Goal: Task Accomplishment & Management: Complete application form

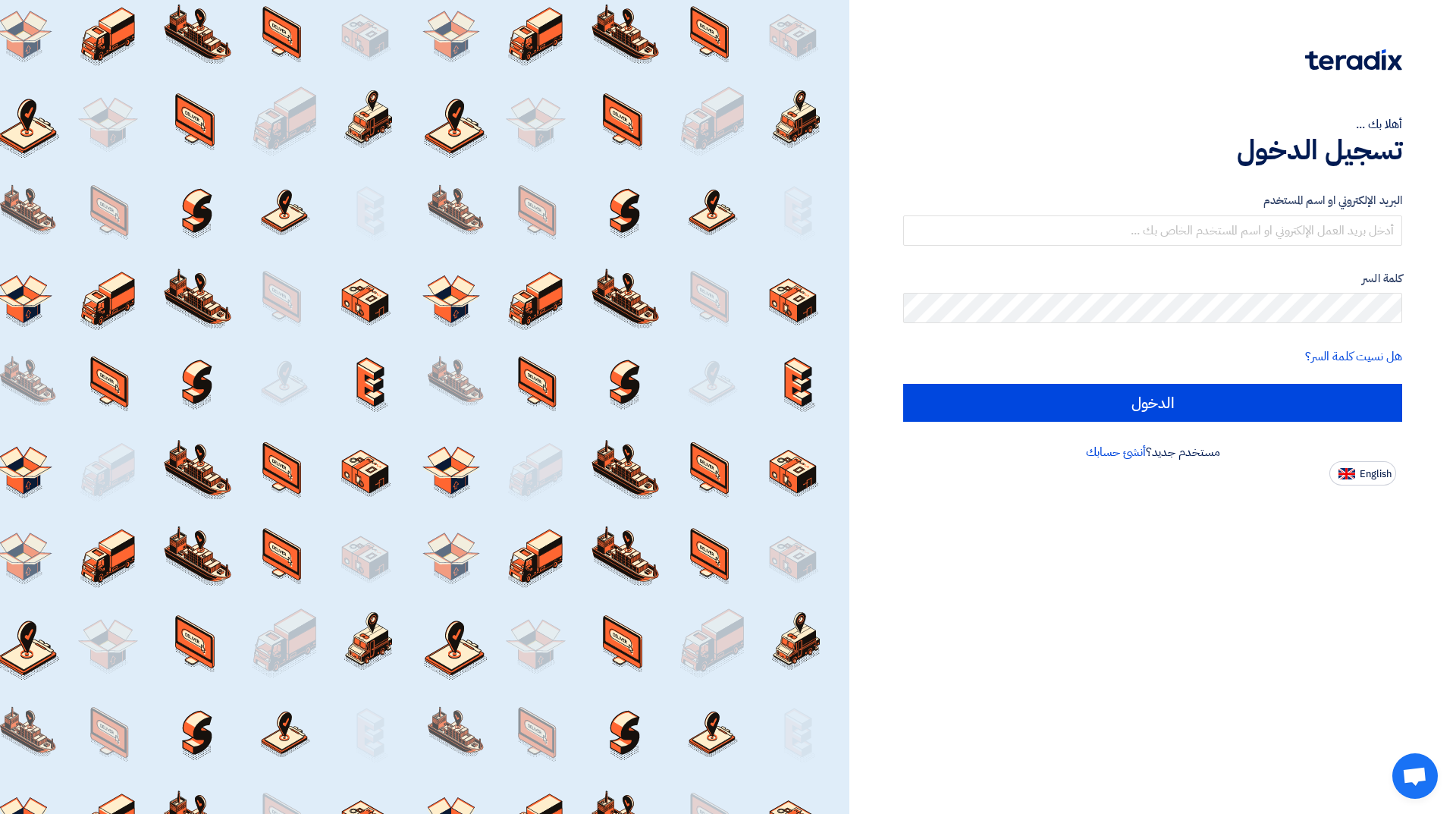
click at [1196, 246] on form "البريد الإلكتروني او اسم المستخدم كلمة السر هل نسيت كلمة السر؟ الدخول" at bounding box center [1152, 306] width 499 height 230
click at [1201, 241] on input "text" at bounding box center [1152, 230] width 499 height 31
type input "[EMAIL_ADDRESS][DOMAIN_NAME]"
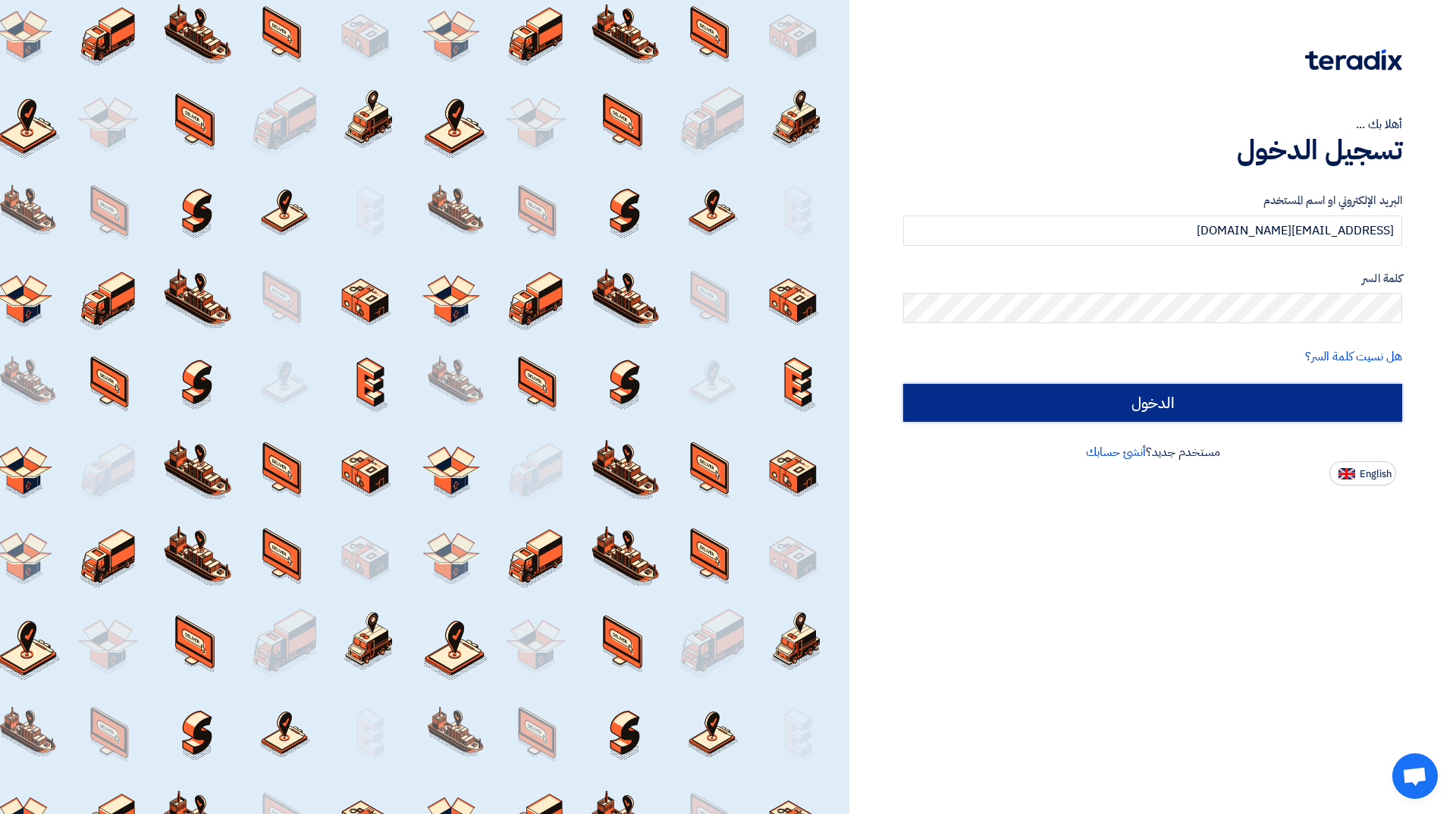
click at [1103, 397] on input "الدخول" at bounding box center [1152, 403] width 499 height 38
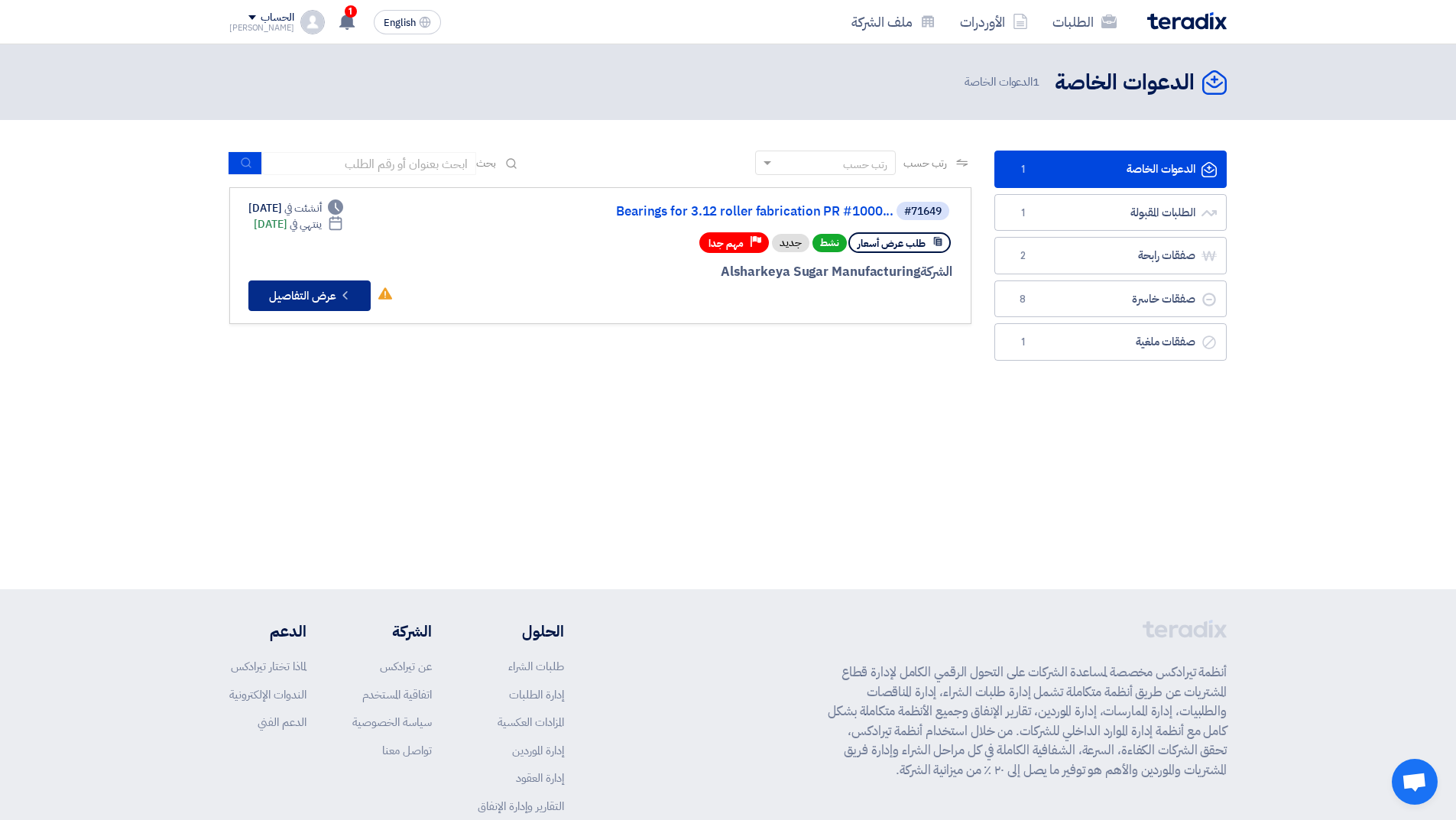
click at [293, 288] on button "Check details عرض التفاصيل" at bounding box center [310, 295] width 122 height 31
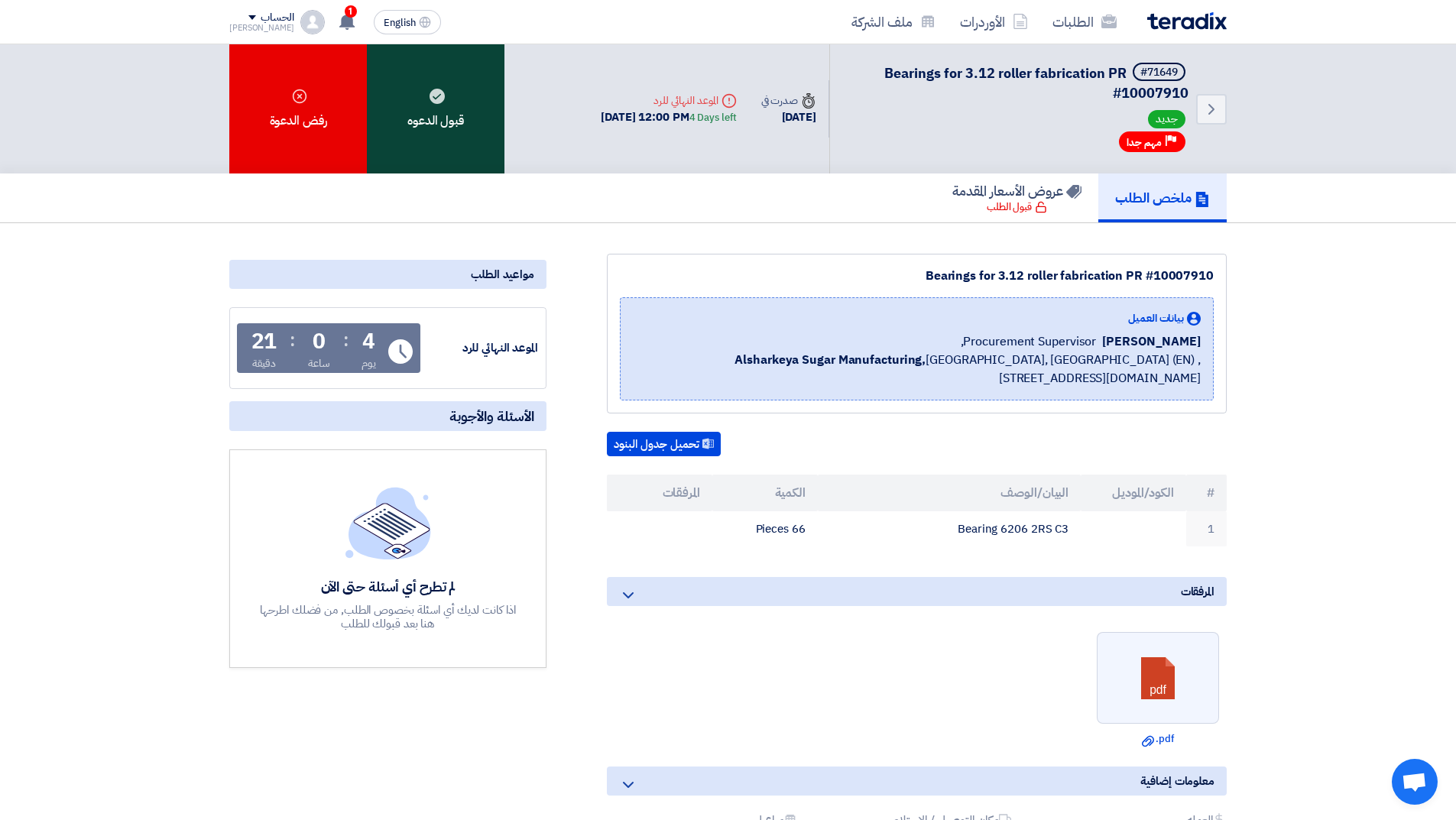
click at [440, 123] on div "قبول الدعوه" at bounding box center [436, 109] width 137 height 129
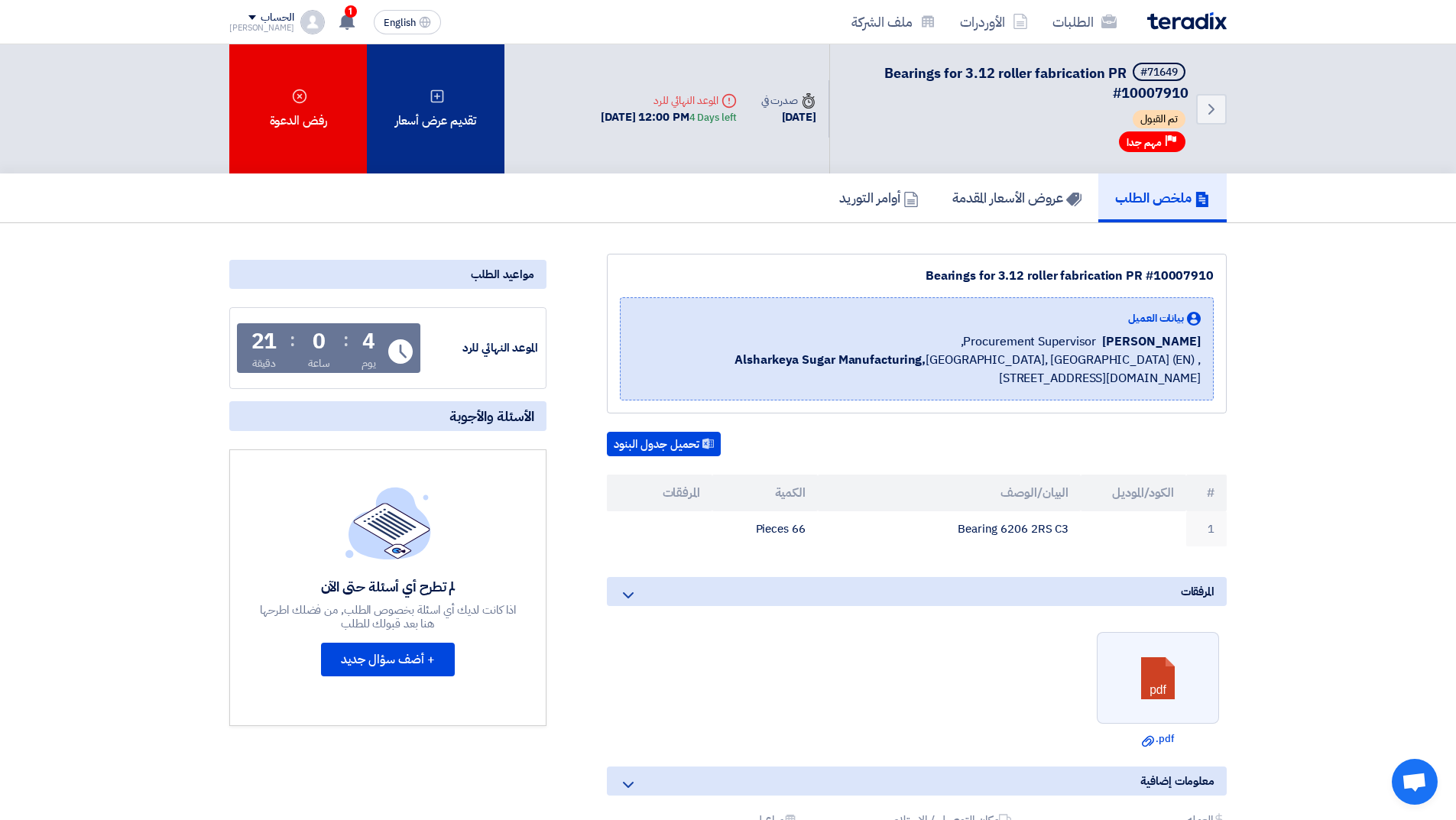
click at [419, 136] on div "تقديم عرض أسعار" at bounding box center [436, 109] width 137 height 129
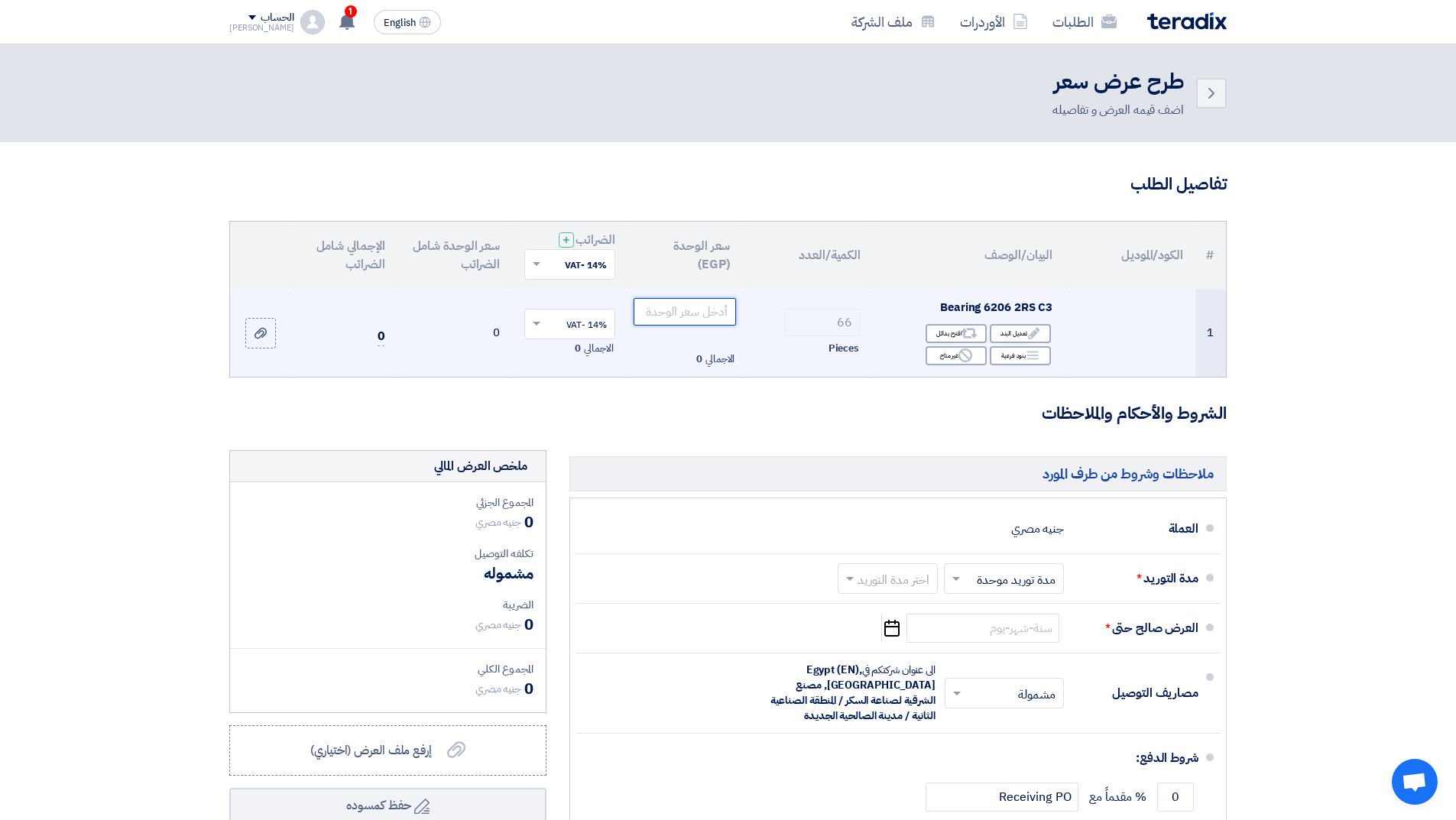
click at [694, 313] on input "number" at bounding box center [685, 312] width 103 height 28
click at [1009, 335] on div "Edit تعديل البند" at bounding box center [1020, 333] width 61 height 19
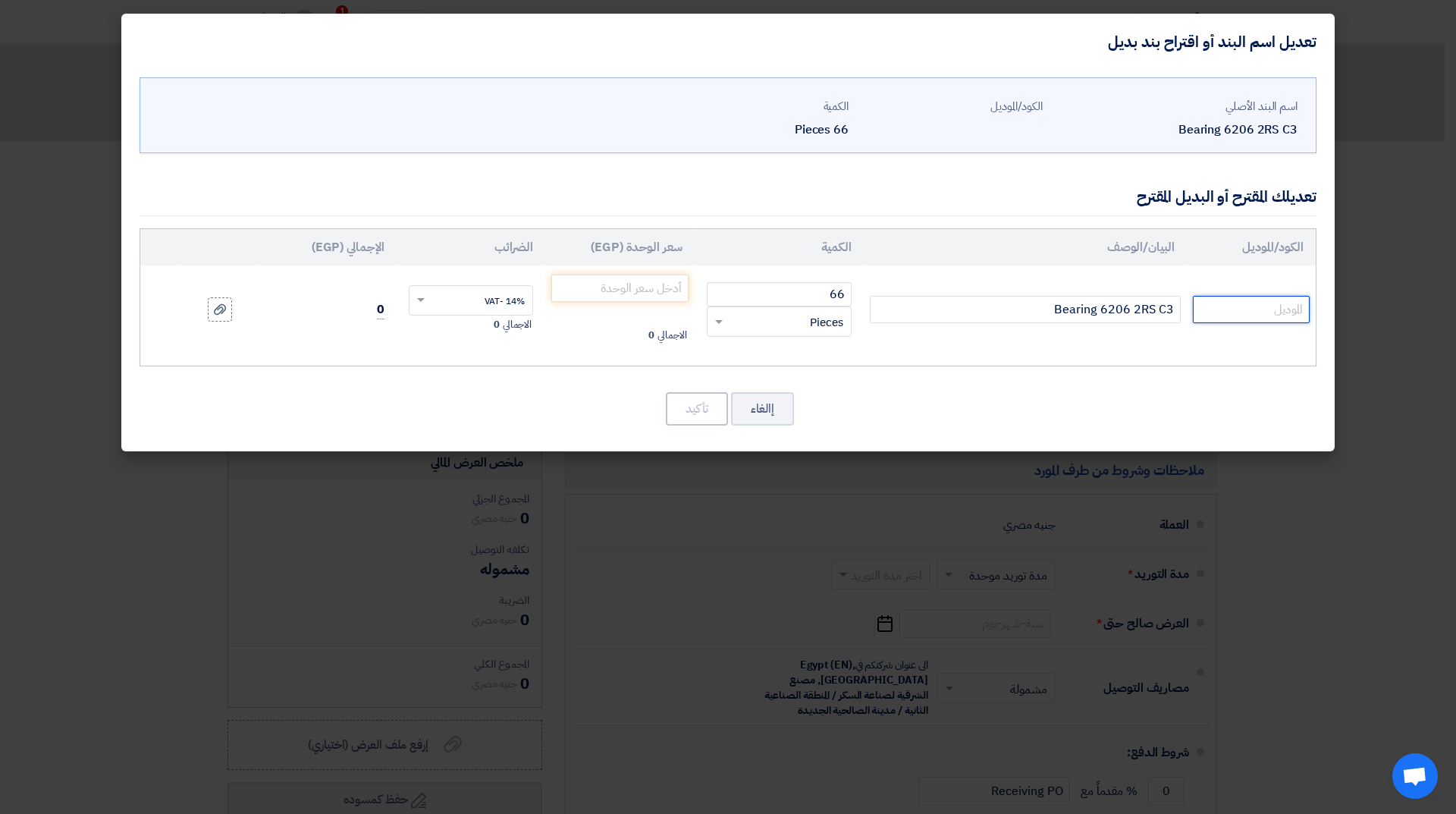
click at [1260, 310] on input "text" at bounding box center [1251, 309] width 117 height 27
type input "SKF"
click at [641, 292] on input "number" at bounding box center [620, 288] width 137 height 27
type input "237.12"
click at [695, 407] on button "تأكيد" at bounding box center [696, 409] width 62 height 34
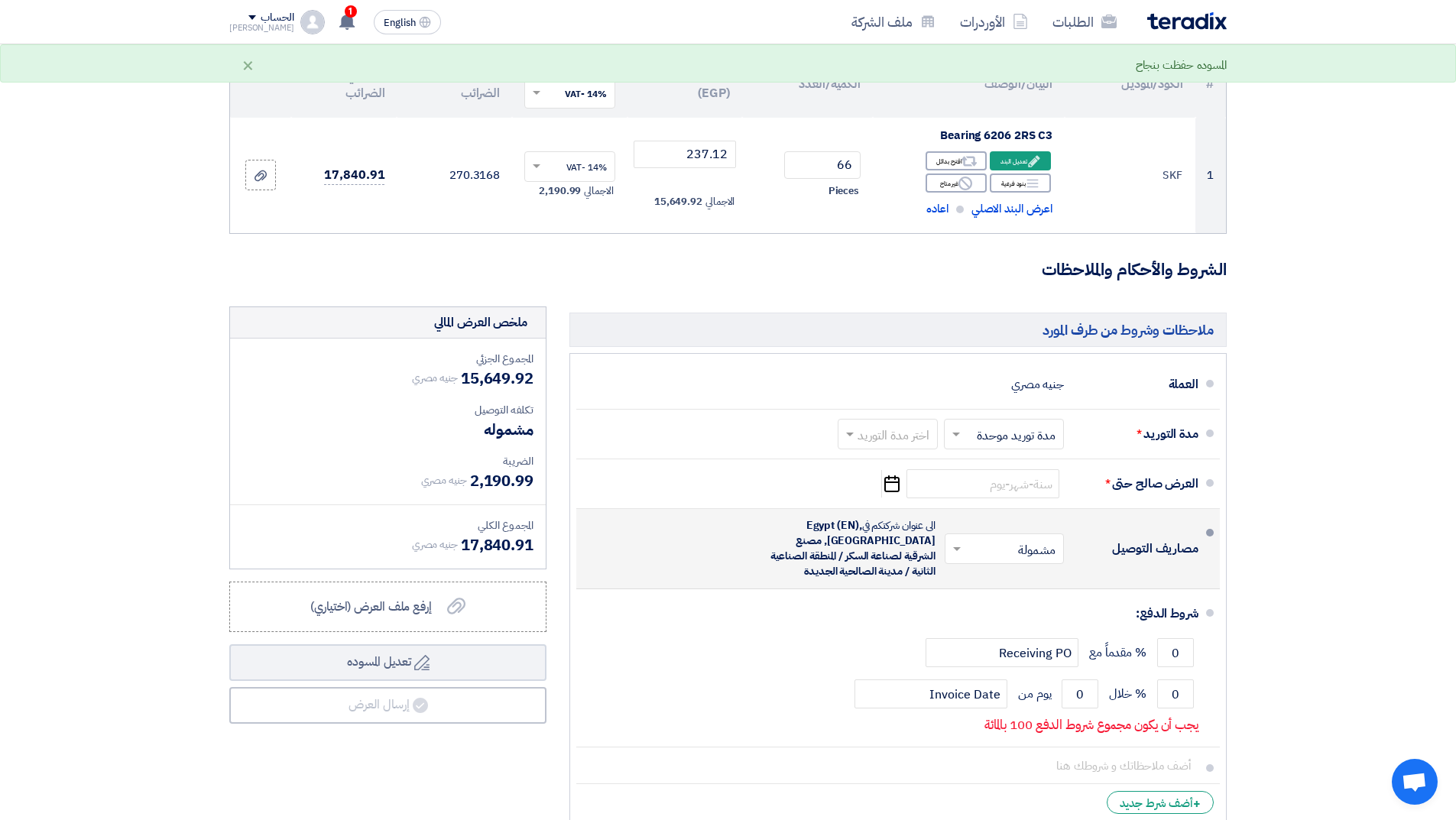
scroll to position [305, 0]
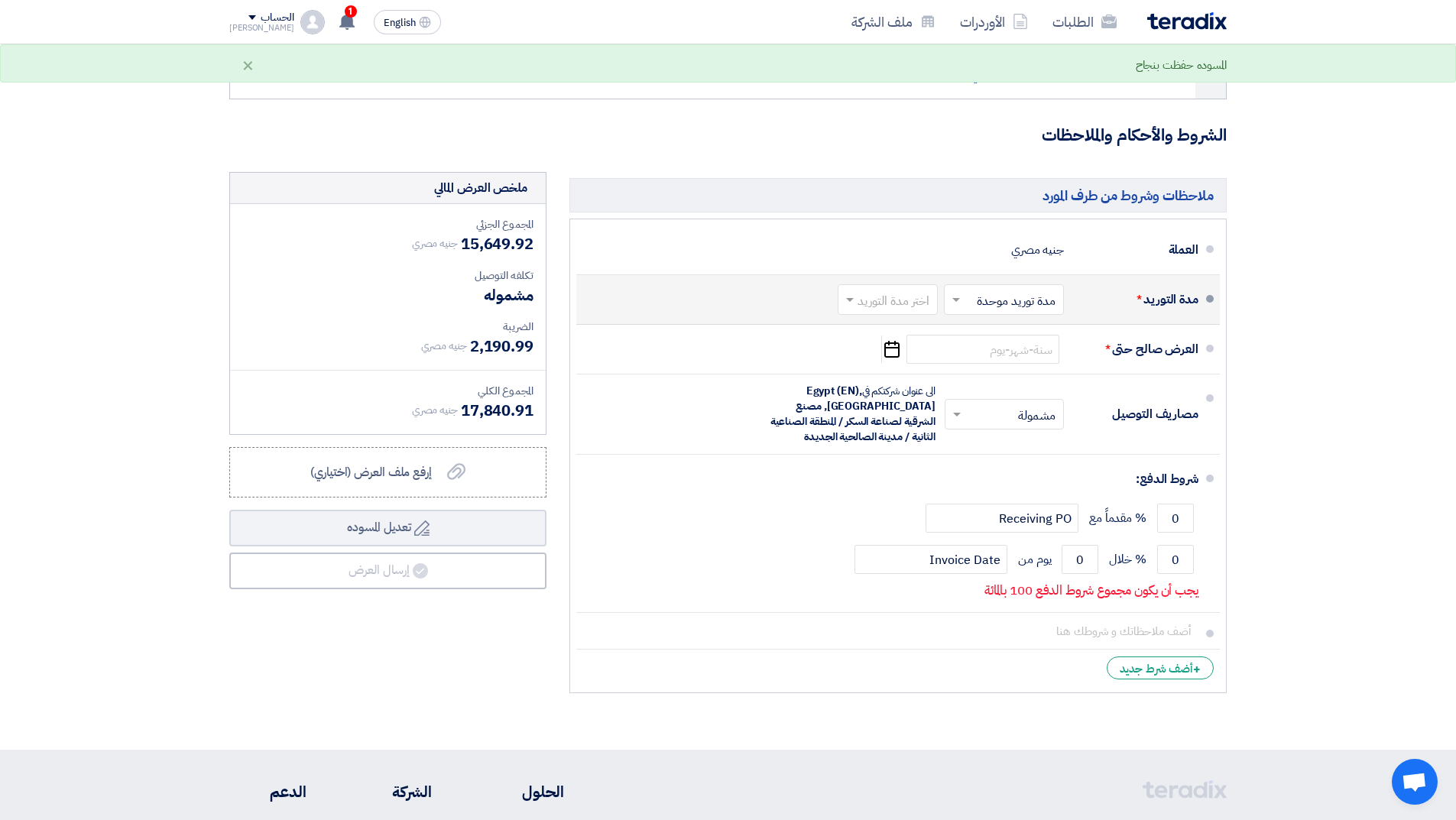
click at [868, 299] on input "text" at bounding box center [884, 301] width 92 height 22
click at [896, 337] on span "(1-2) أيام" at bounding box center [909, 332] width 47 height 18
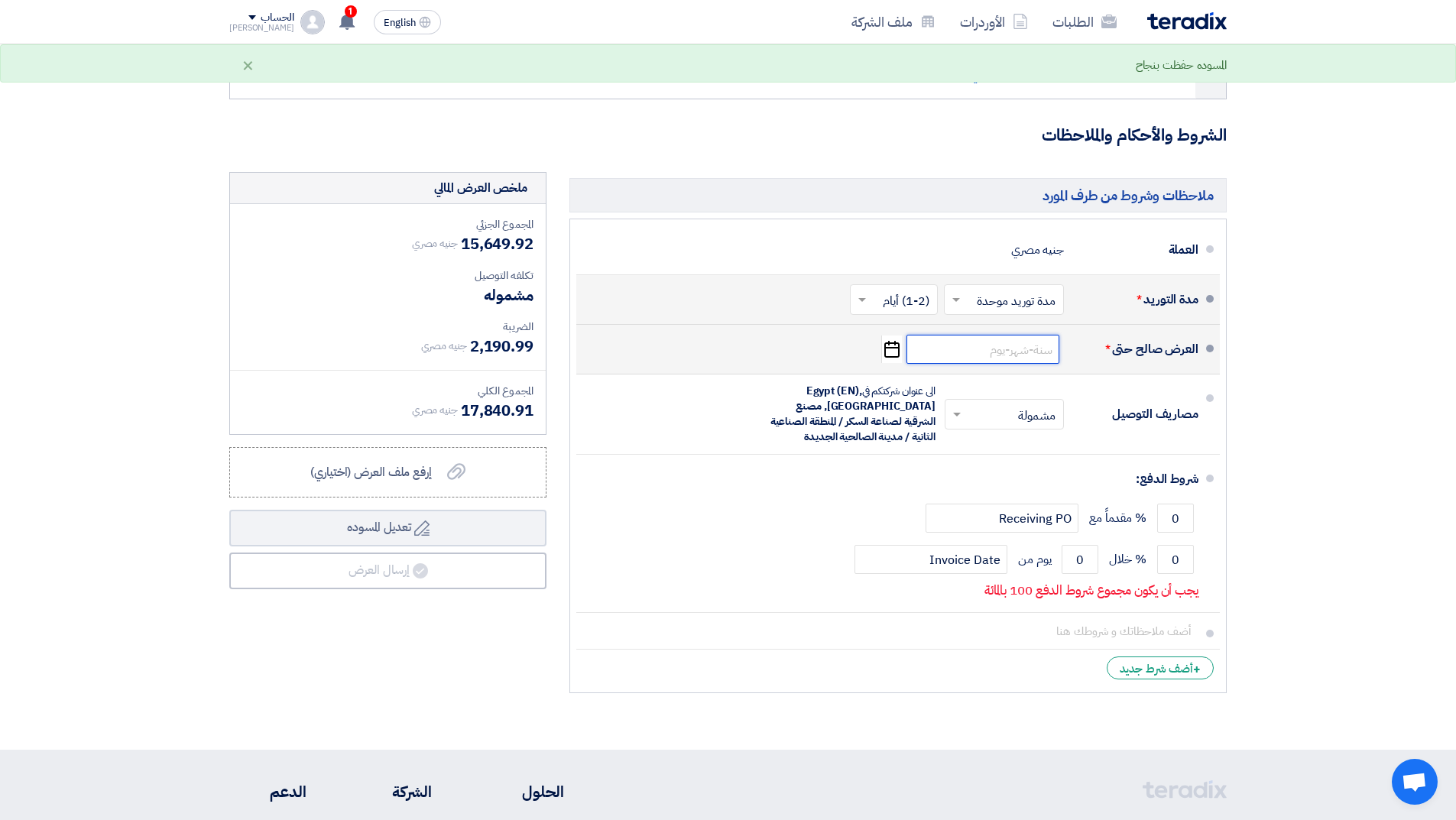
click at [994, 349] on input at bounding box center [983, 349] width 153 height 29
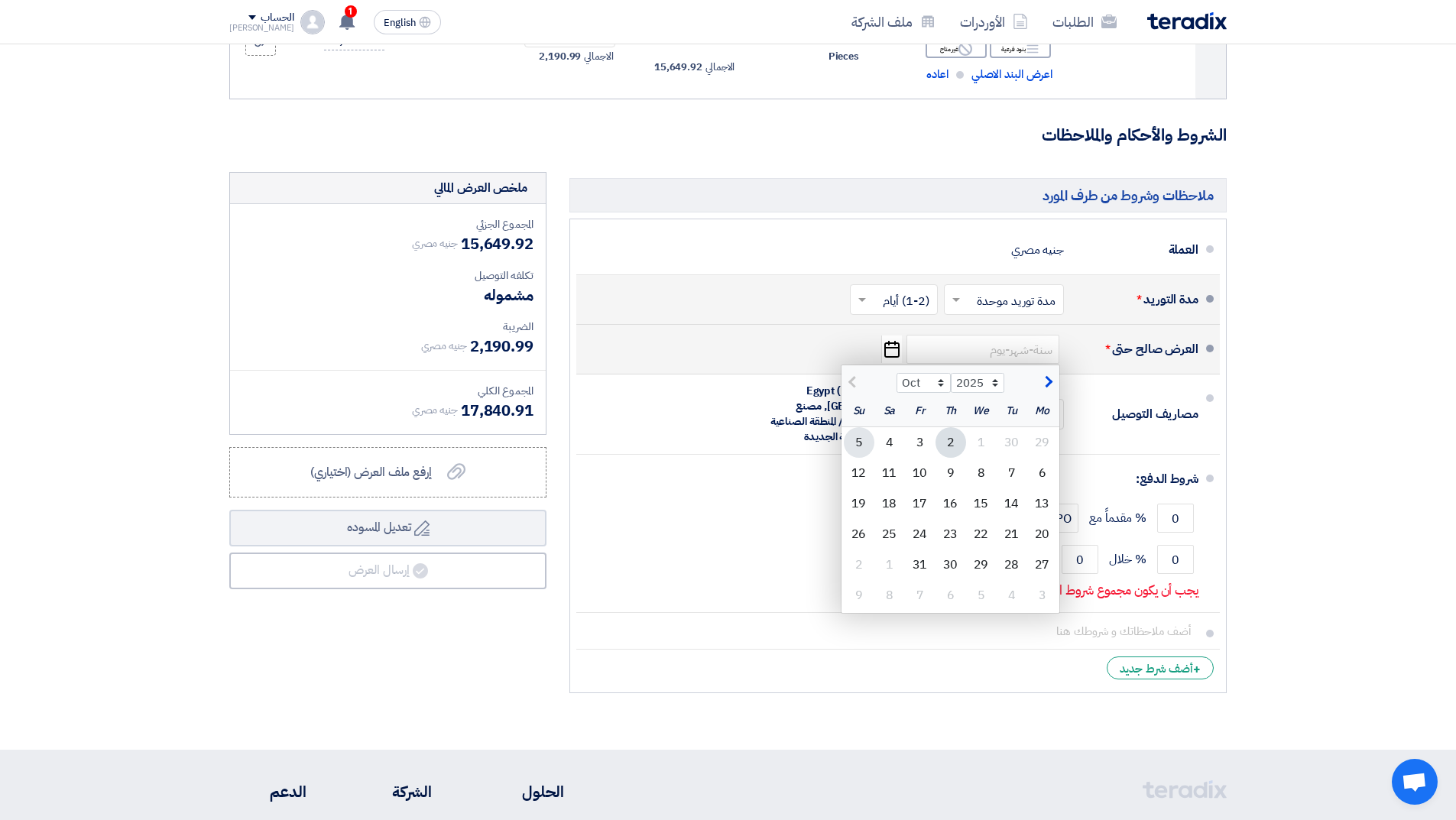
click at [862, 440] on div "5" at bounding box center [859, 442] width 31 height 31
type input "[DATE]"
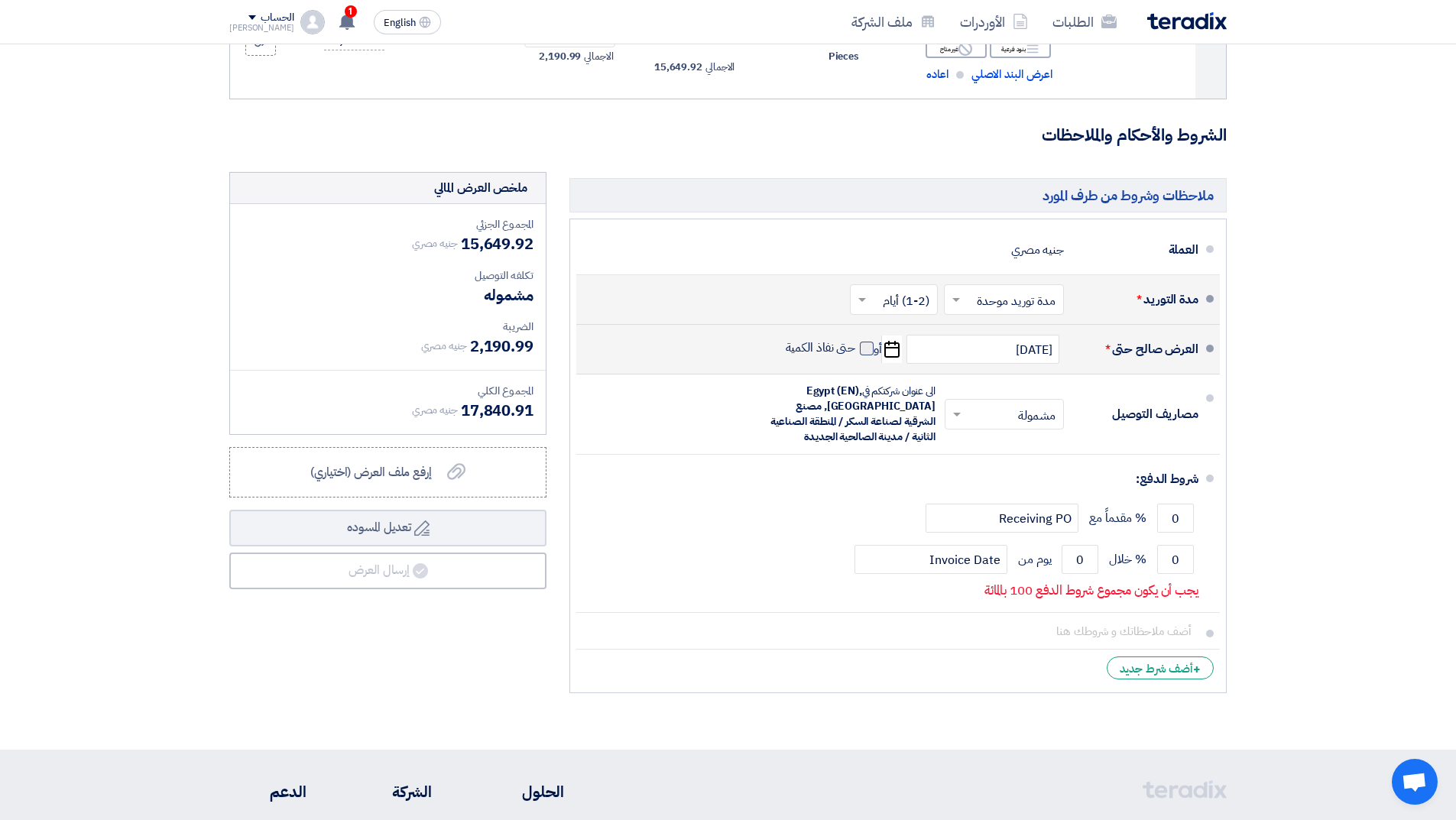
click at [863, 345] on span at bounding box center [866, 348] width 13 height 13
click at [856, 345] on input "حتى نفاذ الكمية" at bounding box center [819, 354] width 73 height 29
checkbox input "true"
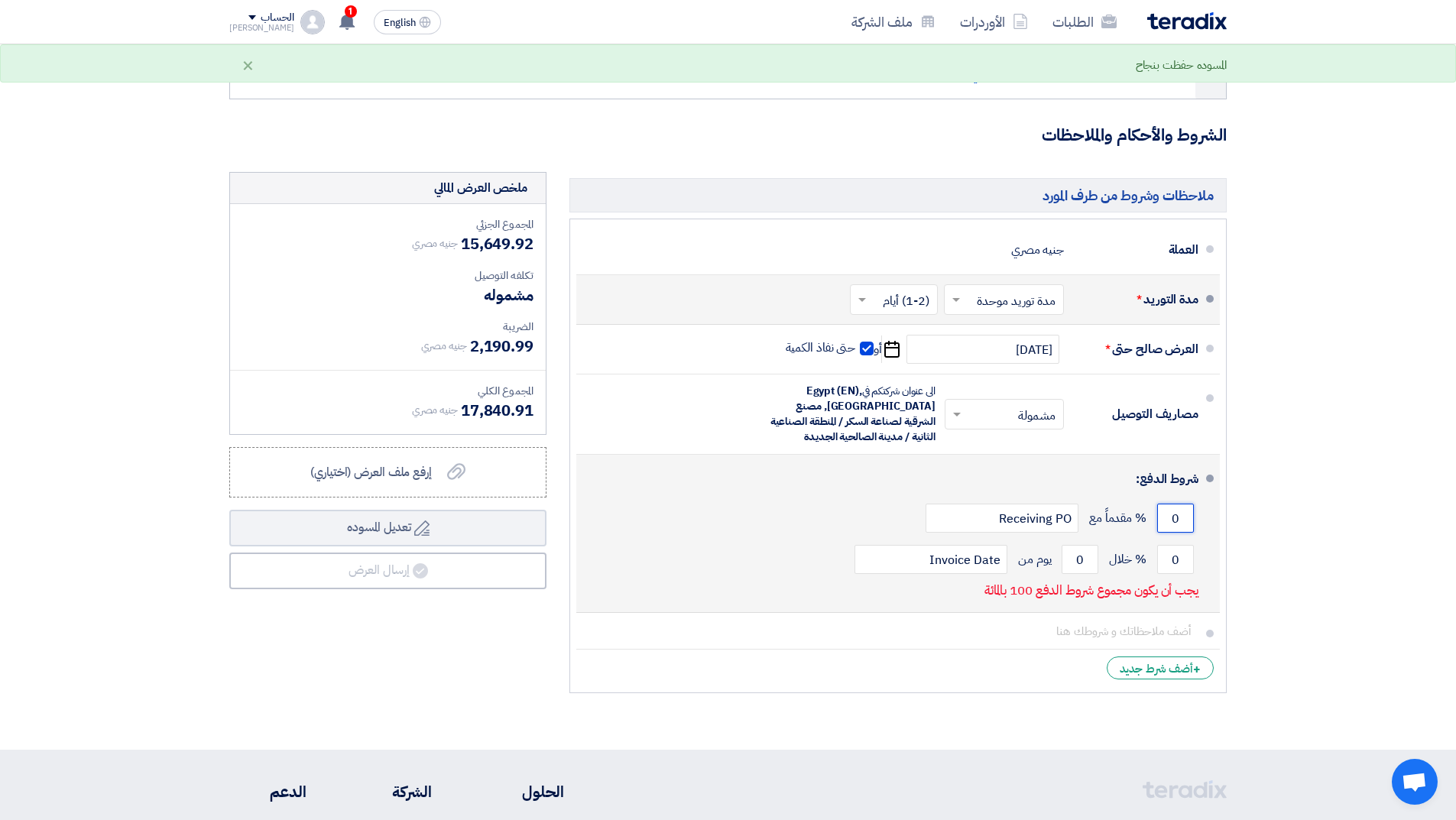
click at [1174, 516] on input "0" at bounding box center [1176, 518] width 36 height 29
click at [1175, 515] on input "0" at bounding box center [1176, 518] width 36 height 29
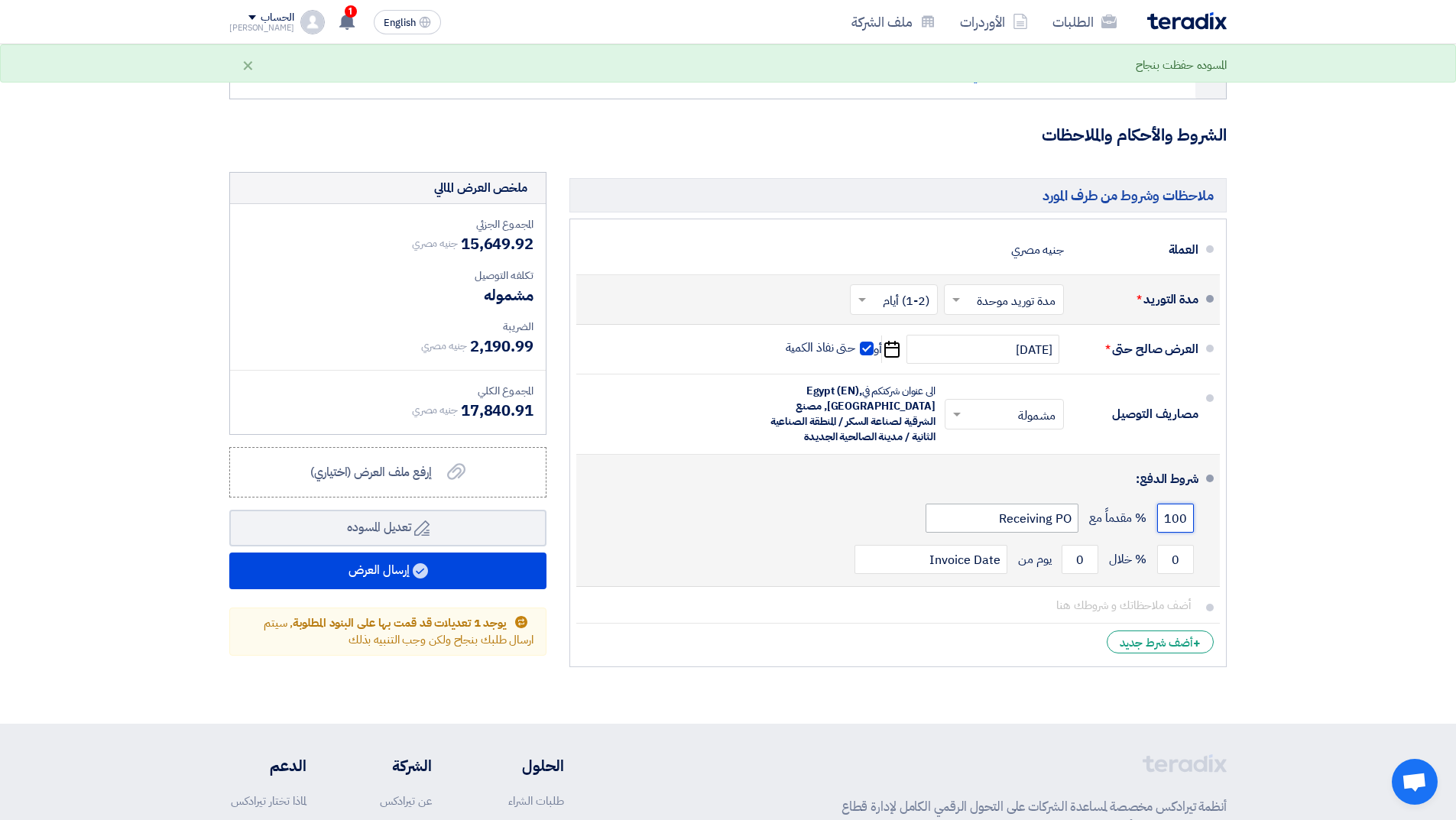
type input "100"
click at [1028, 518] on input "Receiving PO" at bounding box center [1002, 518] width 153 height 29
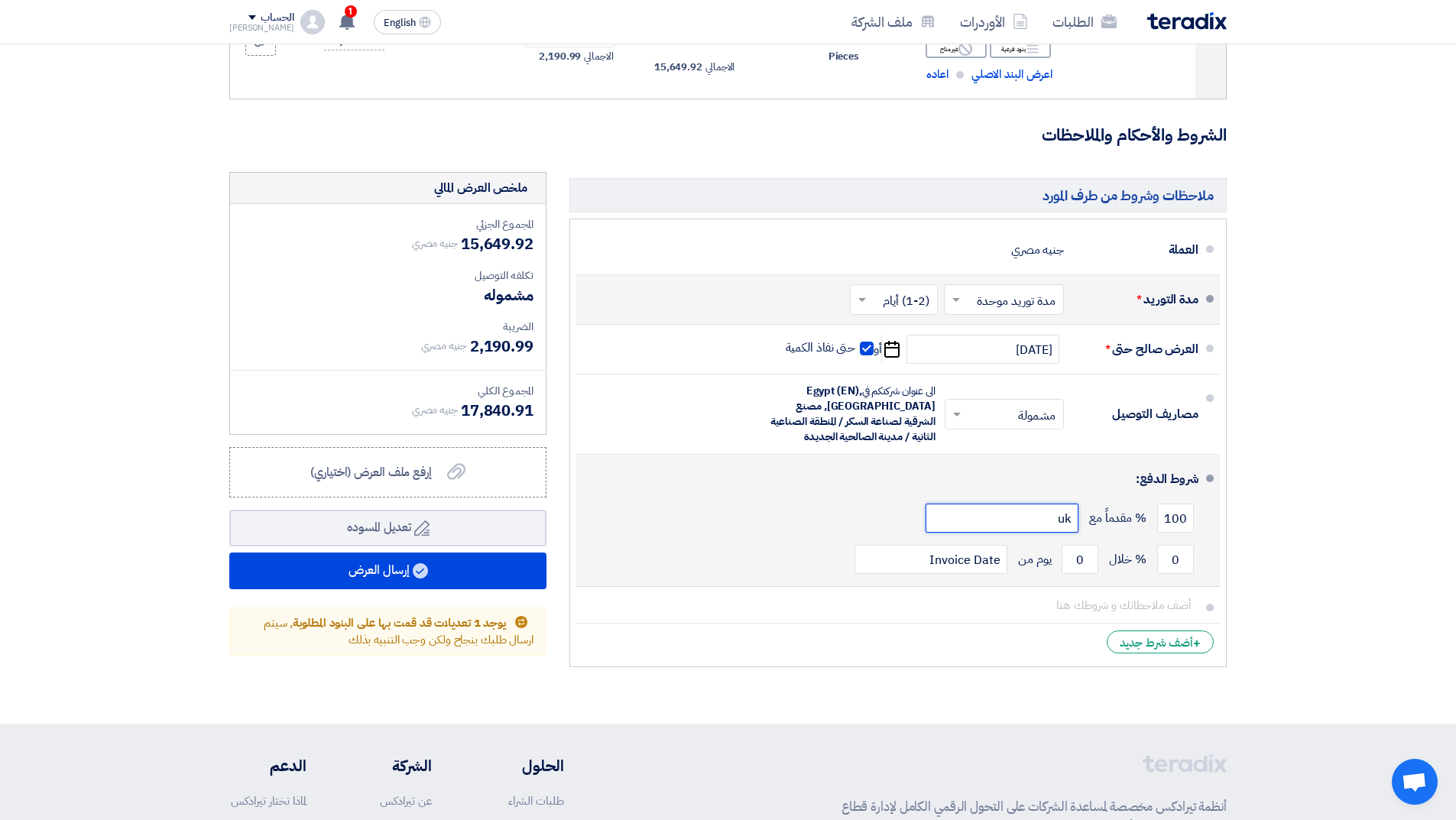
type input "u"
type input "عند [DEMOGRAPHIC_DATA]"
click at [1172, 558] on input "0" at bounding box center [1176, 559] width 36 height 29
click at [1175, 558] on input "0" at bounding box center [1176, 559] width 36 height 29
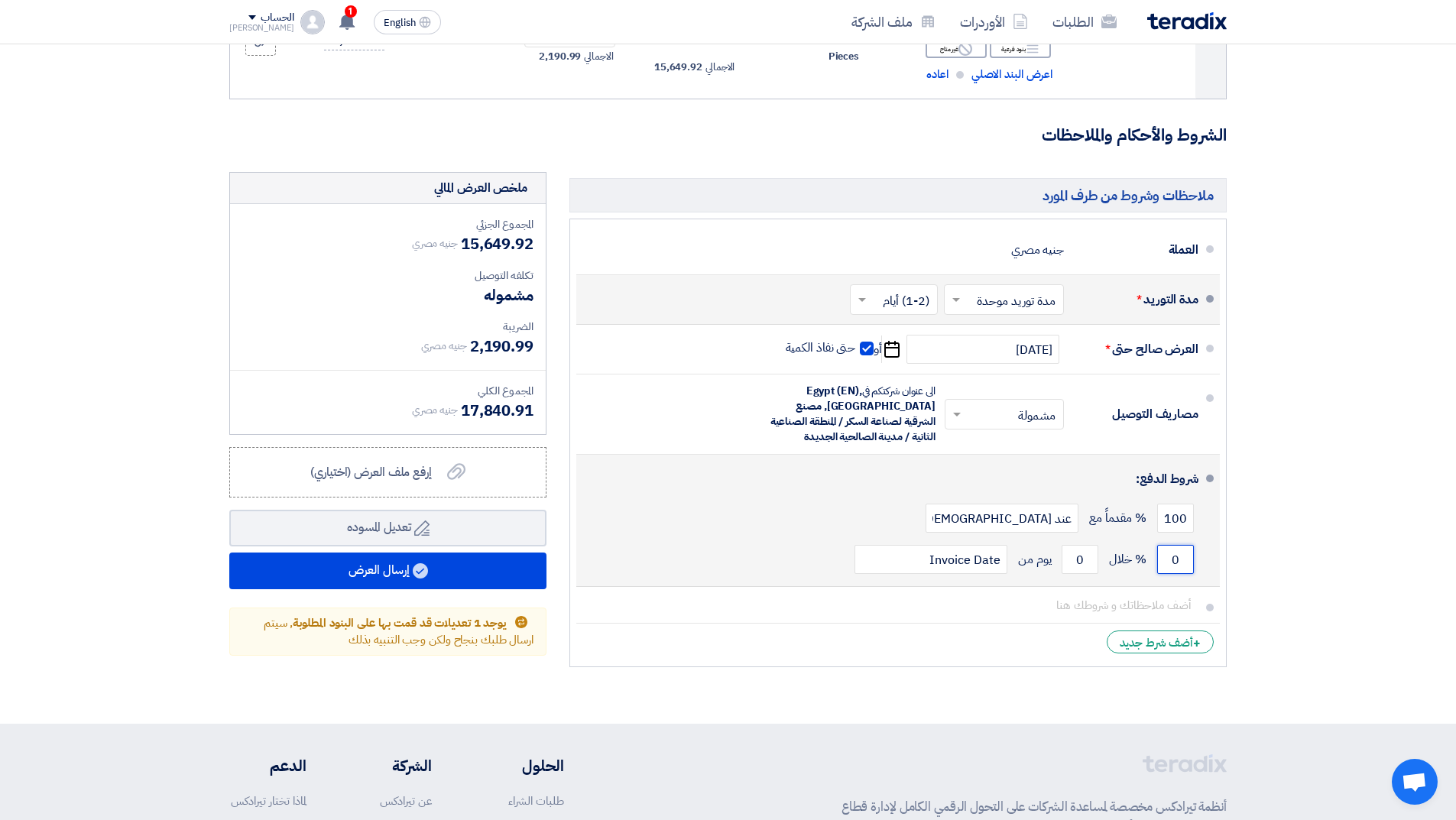
click at [1175, 558] on input "0" at bounding box center [1176, 559] width 36 height 29
click at [1179, 560] on input "0" at bounding box center [1176, 559] width 36 height 29
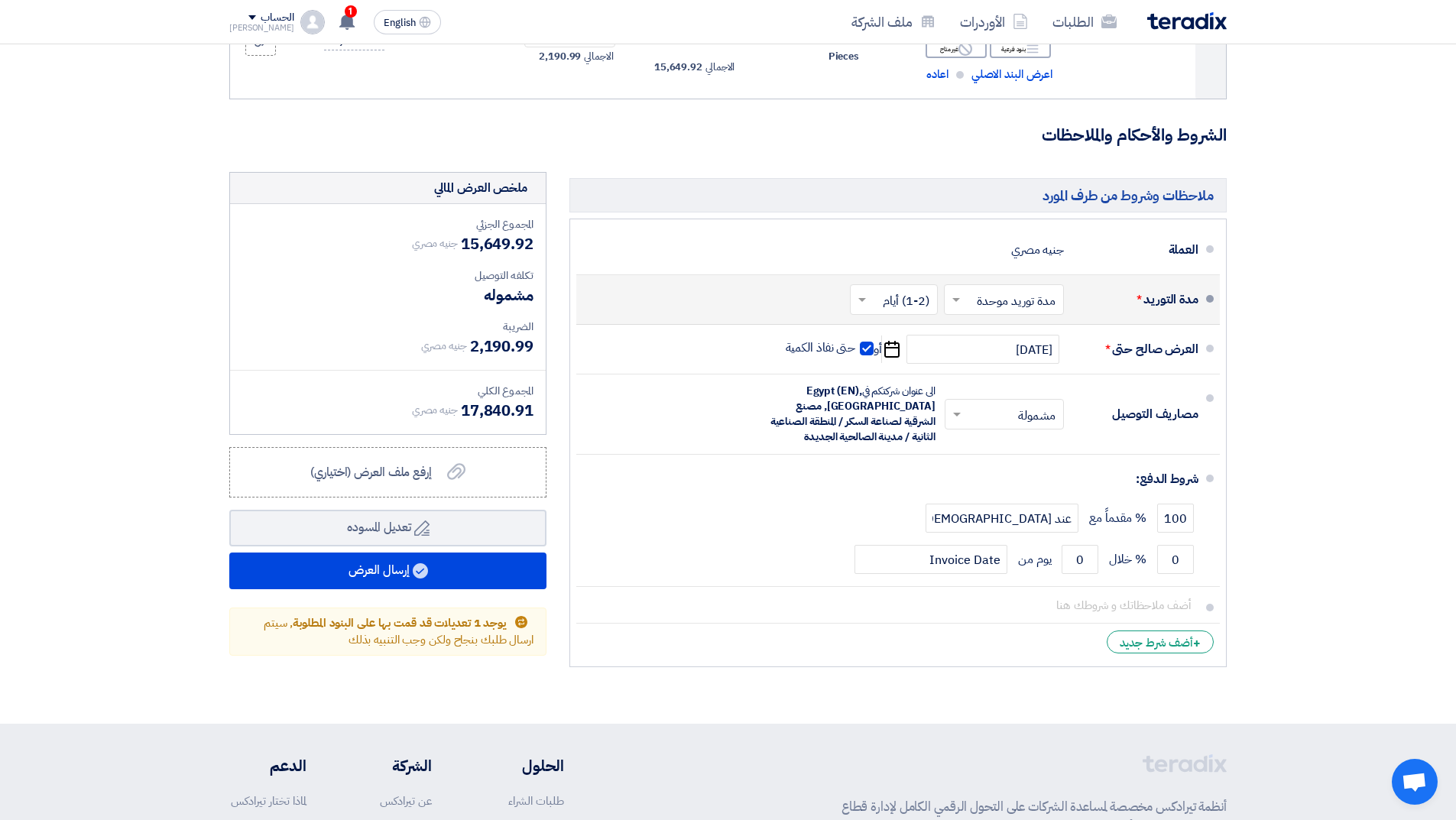
click at [987, 637] on li "+ أضف شرط جديد" at bounding box center [898, 642] width 644 height 36
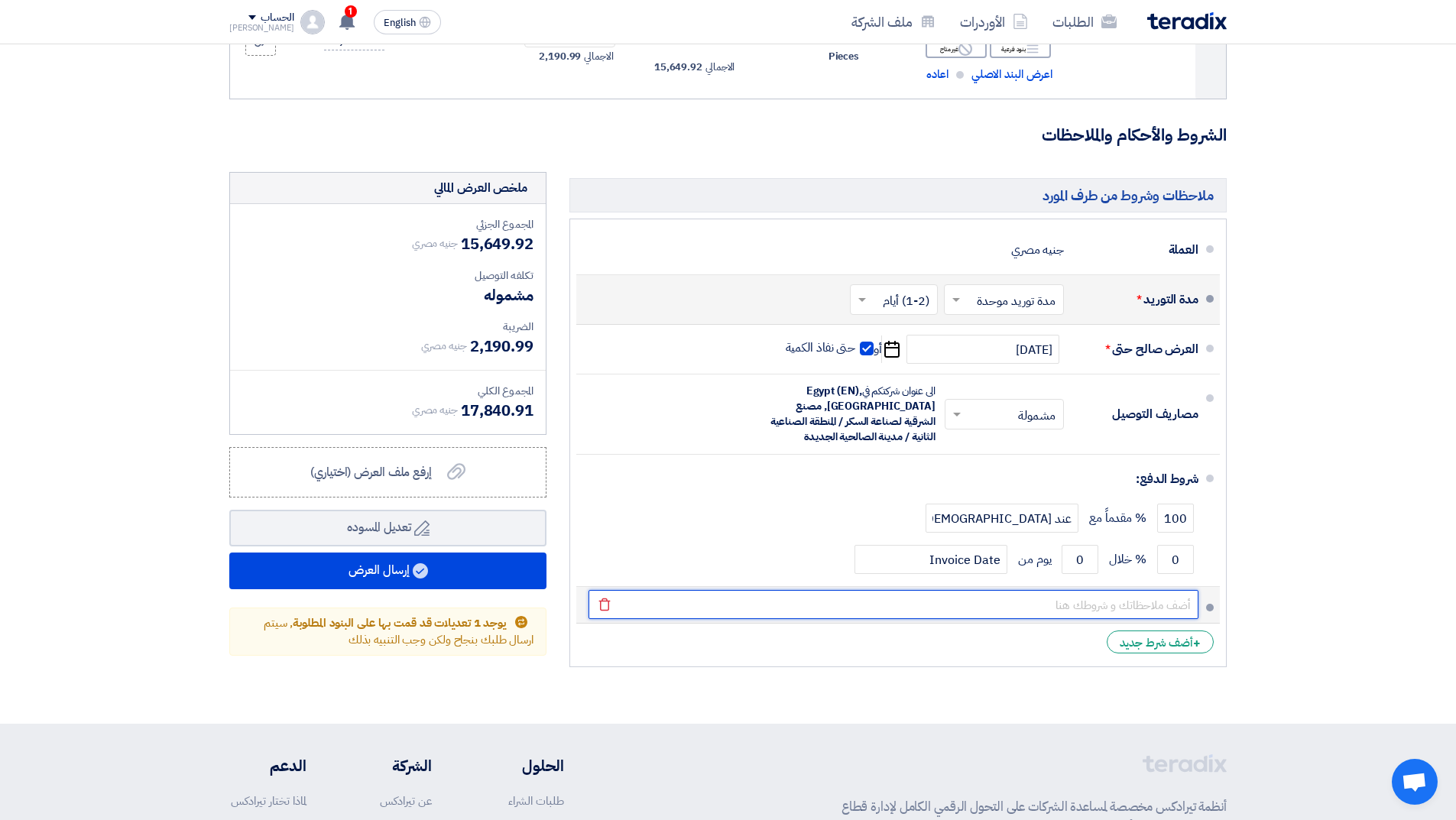
click at [1107, 605] on input "text" at bounding box center [893, 604] width 610 height 29
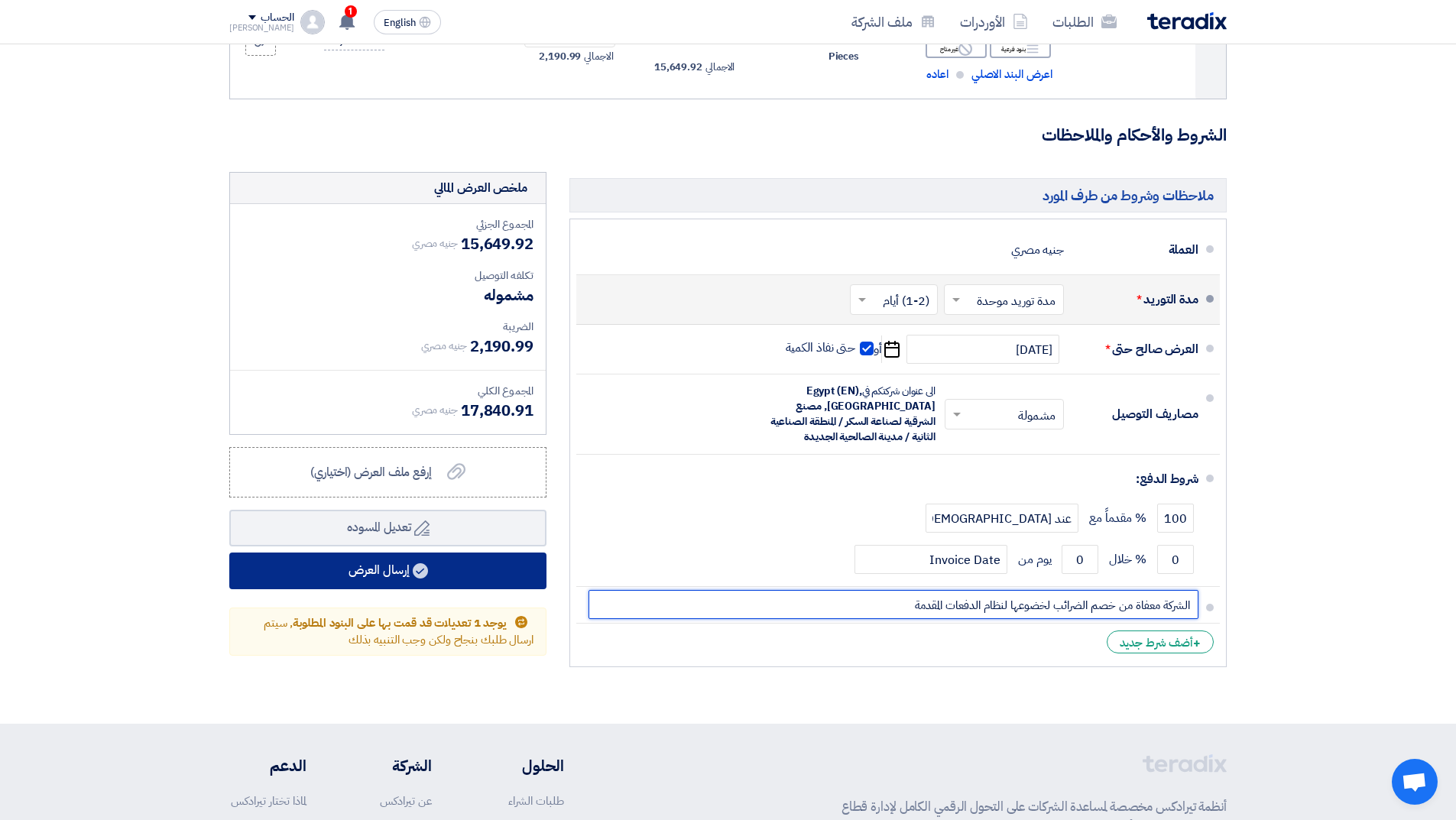
type input "الشركة معفاة من خصم الضرائب لخضوعها لنظام الدفعات المقدمة"
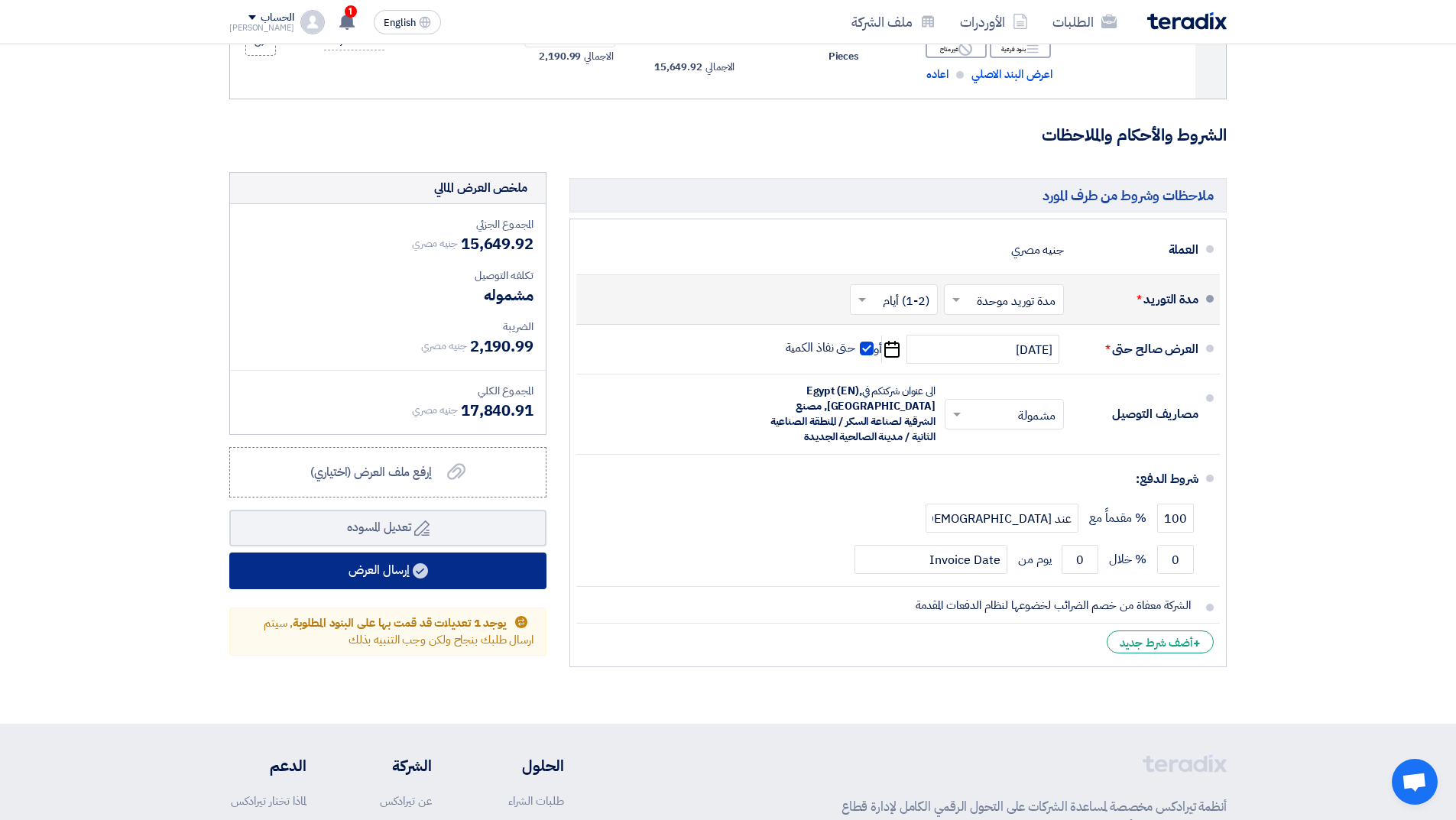
click at [411, 571] on button "إرسال العرض" at bounding box center [388, 571] width 317 height 36
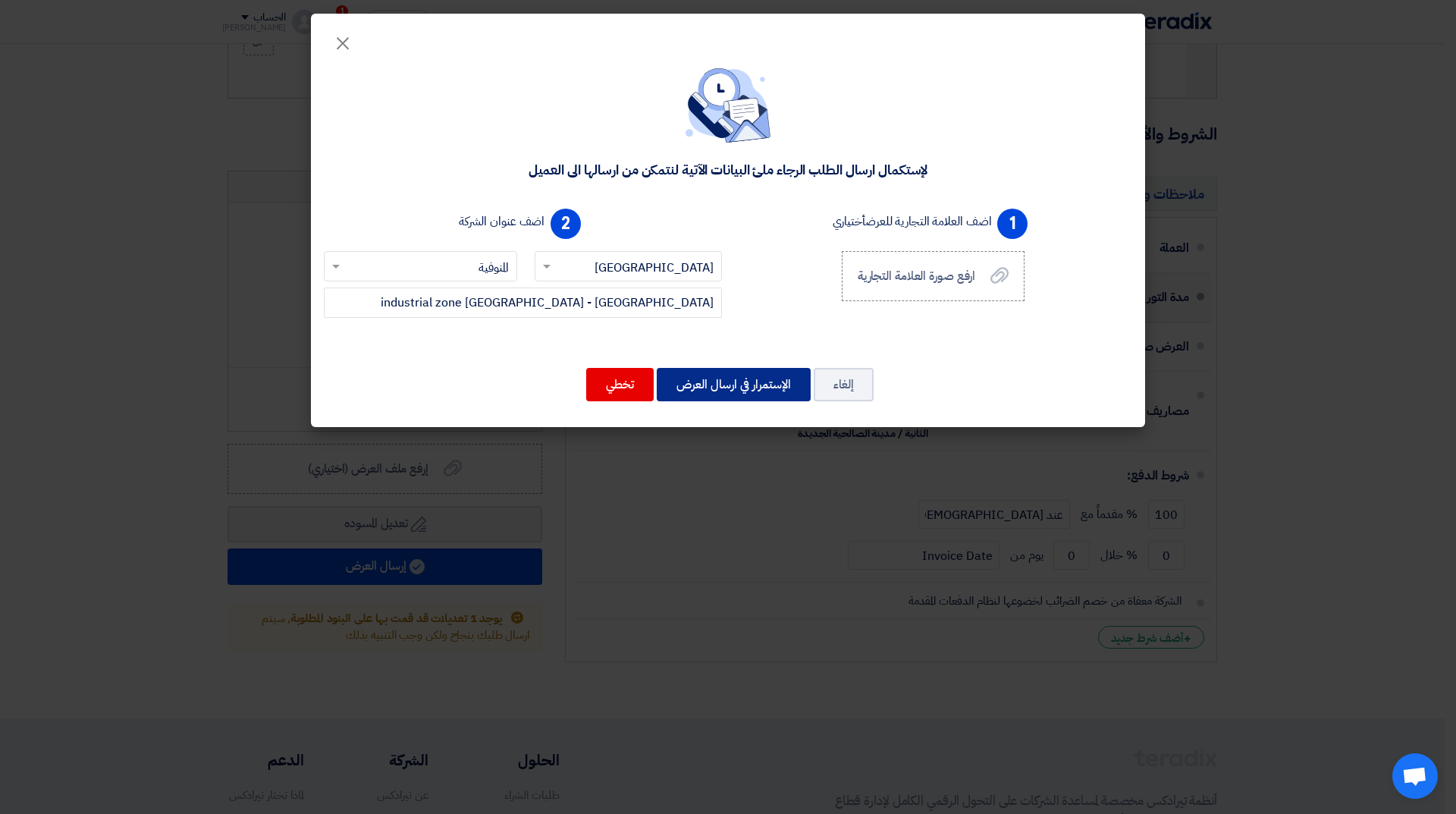
click at [718, 374] on button "الإستمرار في ارسال العرض" at bounding box center [733, 385] width 154 height 34
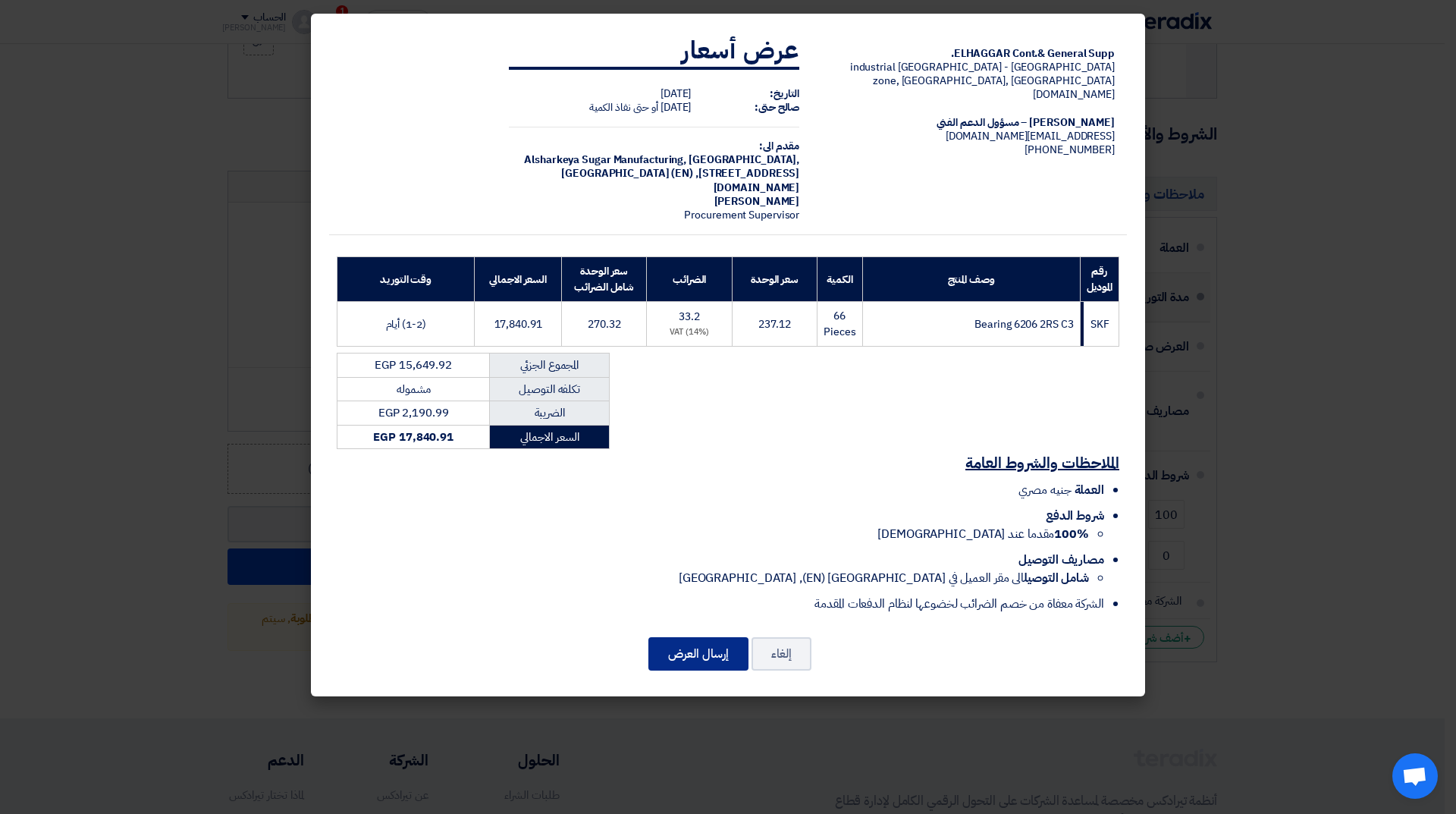
click at [685, 649] on button "إرسال العرض" at bounding box center [699, 653] width 100 height 34
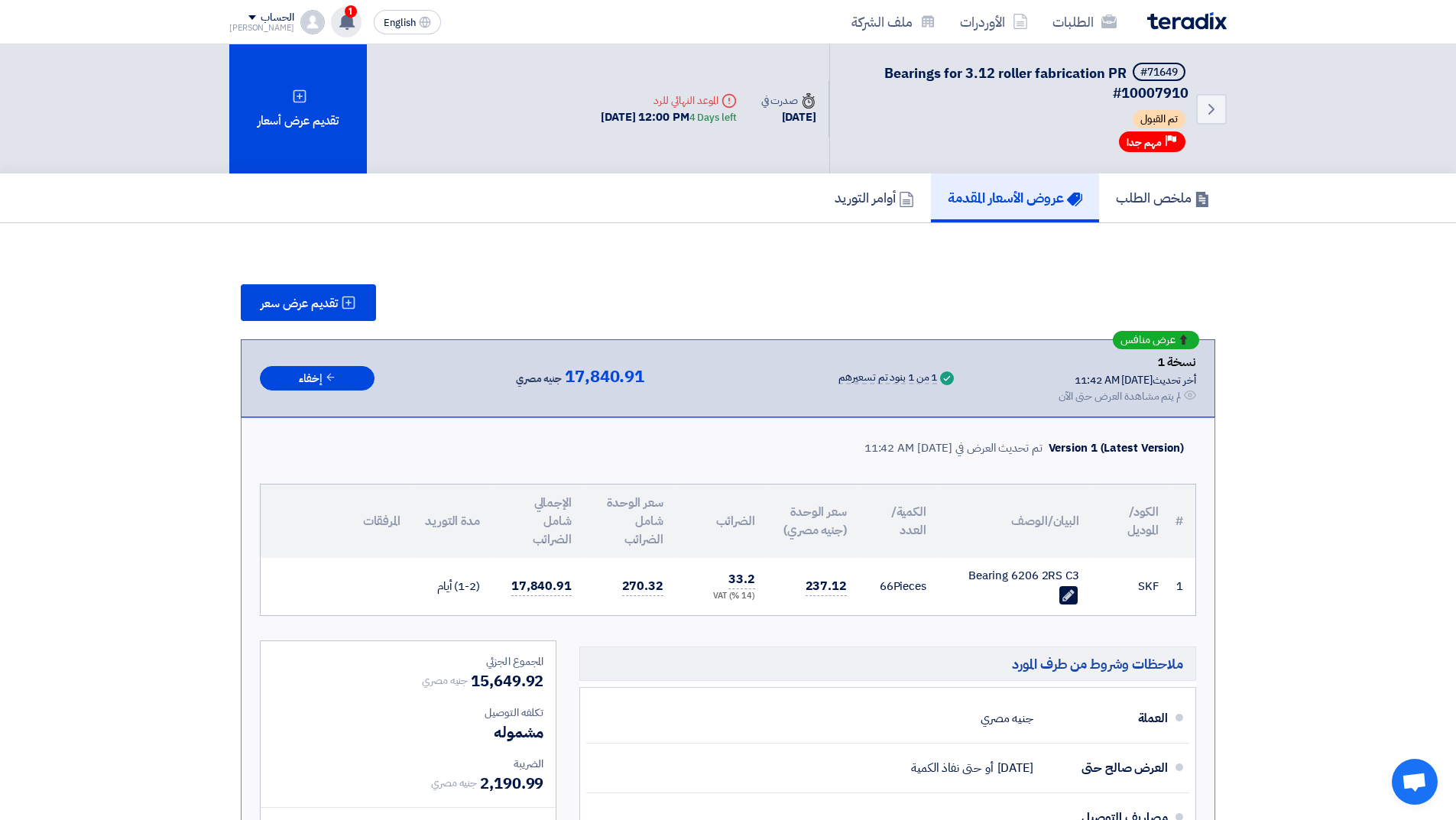
click at [345, 17] on span "1" at bounding box center [351, 11] width 12 height 12
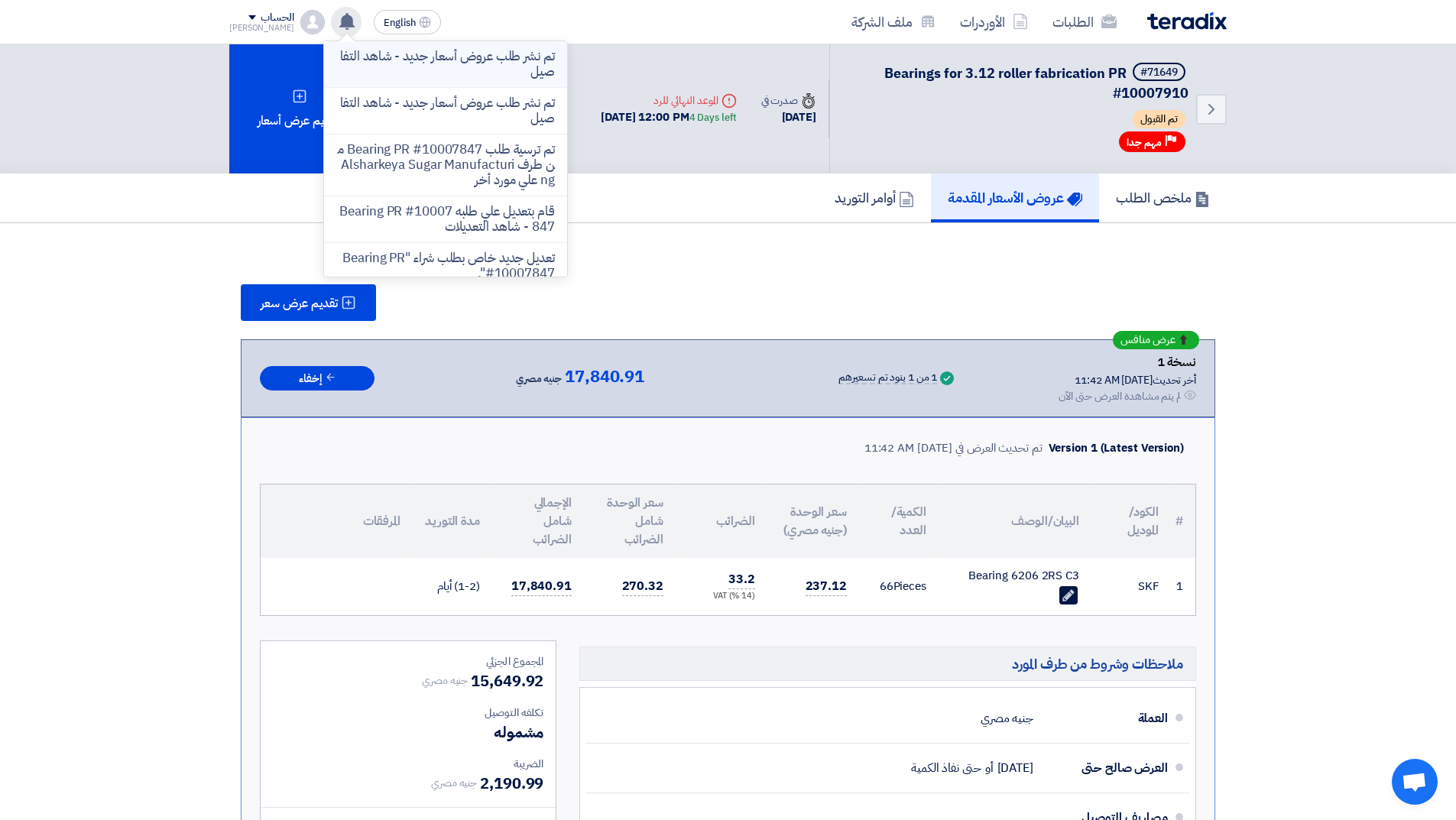
click at [375, 63] on p "تم نشر طلب عروض أسعار جديد - شاهد التفاصيل" at bounding box center [445, 64] width 219 height 31
